Goal: Find specific page/section: Find specific page/section

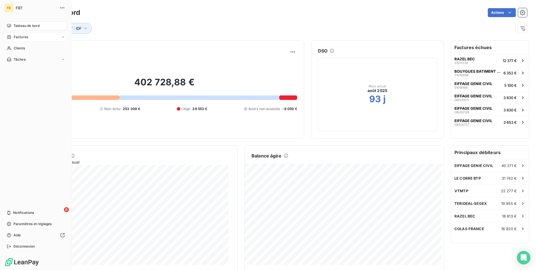
click at [13, 39] on div "Factures" at bounding box center [17, 36] width 21 height 5
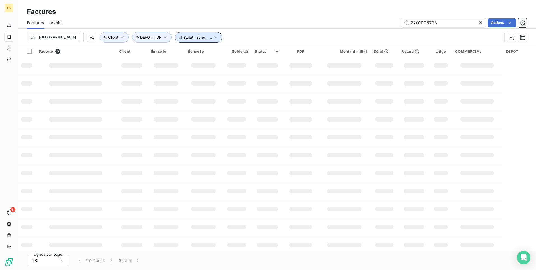
click at [213, 37] on icon "button" at bounding box center [216, 37] width 6 height 6
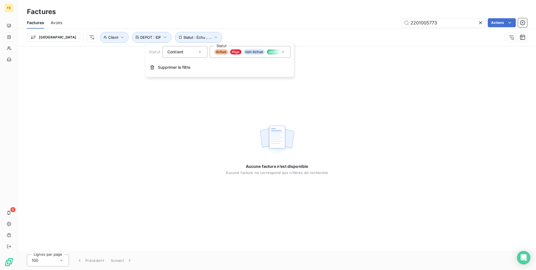
click at [276, 51] on span "payée" at bounding box center [273, 51] width 13 height 5
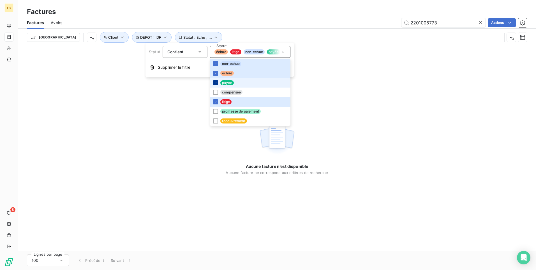
click at [215, 83] on icon at bounding box center [215, 82] width 3 height 3
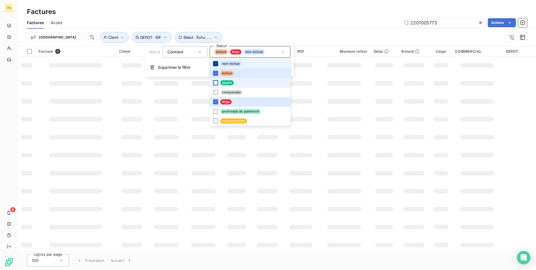
click at [215, 63] on icon at bounding box center [215, 63] width 3 height 3
click at [215, 73] on icon at bounding box center [215, 72] width 3 height 3
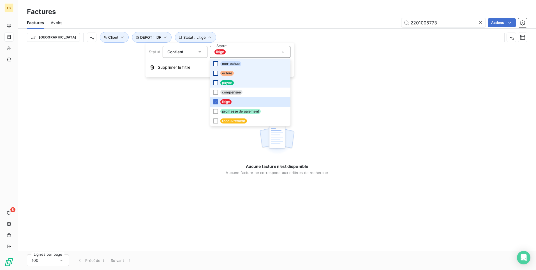
click at [104, 91] on div "Aucune facture n’est disponible Aucune facture ne correspond aux critères de re…" at bounding box center [277, 148] width 518 height 204
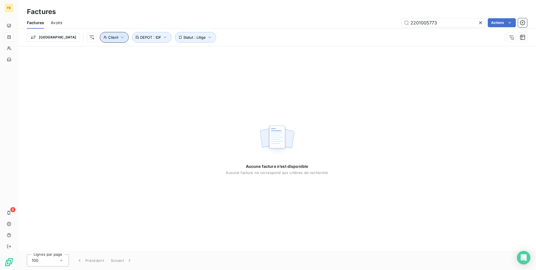
click at [119, 36] on icon "button" at bounding box center [122, 37] width 6 height 6
click at [207, 37] on icon "button" at bounding box center [210, 37] width 6 height 6
click at [449, 21] on input "2201005773" at bounding box center [443, 22] width 84 height 9
type input "2"
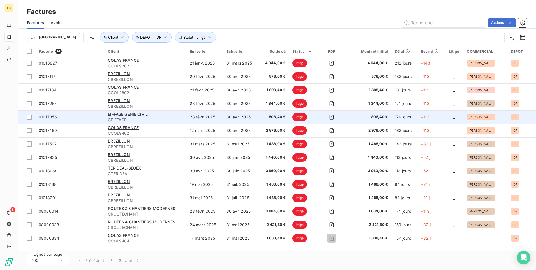
click at [135, 116] on div "EIFFAGE GENIE CIVIL" at bounding box center [145, 114] width 75 height 6
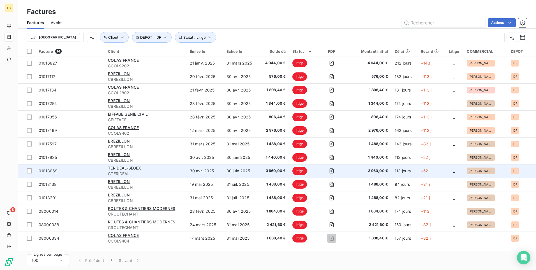
click at [149, 168] on div "TERIDEAL-SEGEX" at bounding box center [145, 168] width 75 height 6
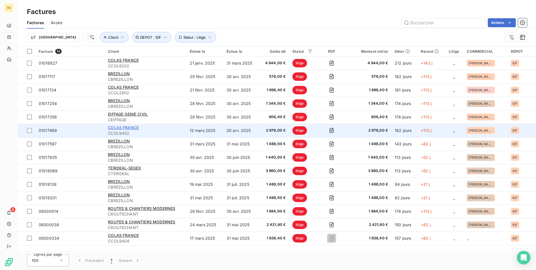
click at [134, 129] on span "COLAS FRANCE" at bounding box center [123, 127] width 31 height 5
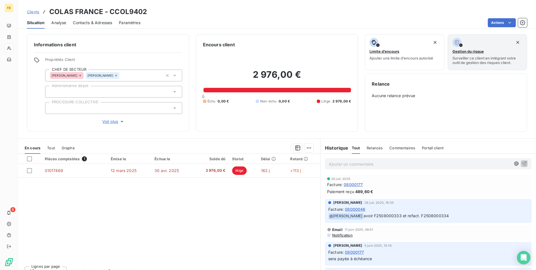
scroll to position [9, 0]
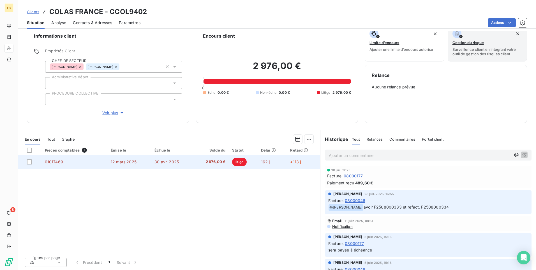
click at [129, 161] on span "12 mars 2025" at bounding box center [124, 161] width 26 height 5
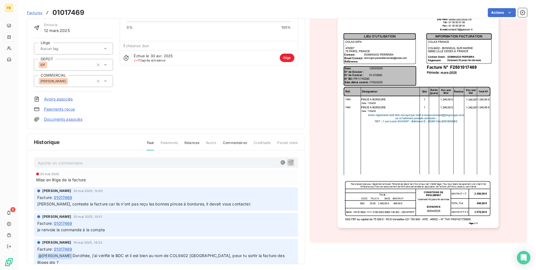
scroll to position [41, 0]
